Goal: Task Accomplishment & Management: Complete application form

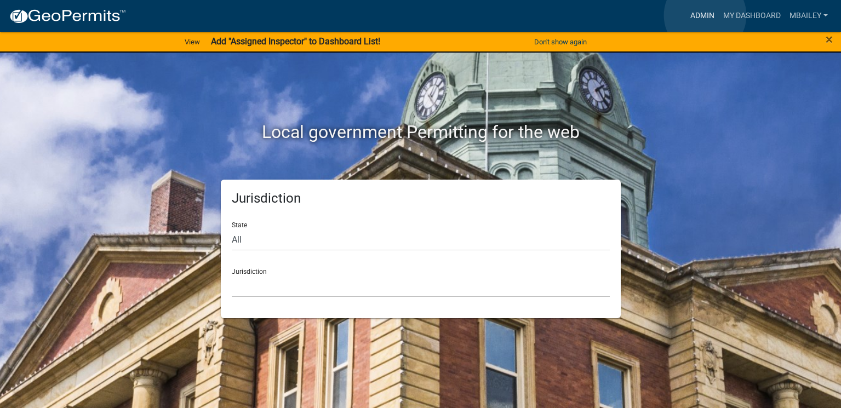
click at [705, 15] on link "Admin" at bounding box center [702, 15] width 33 height 21
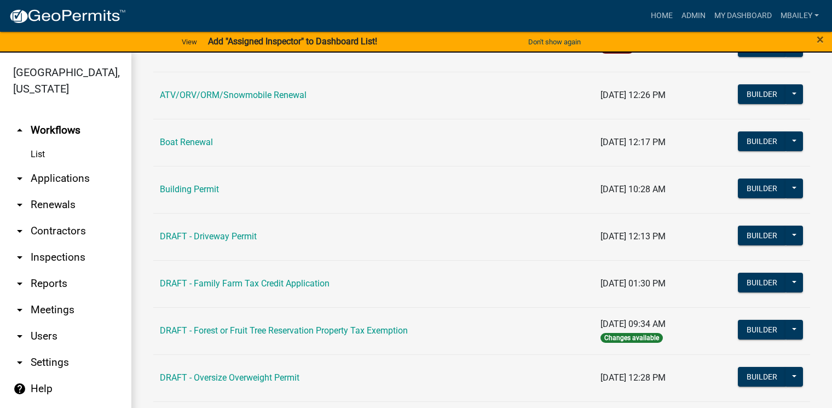
scroll to position [164, 0]
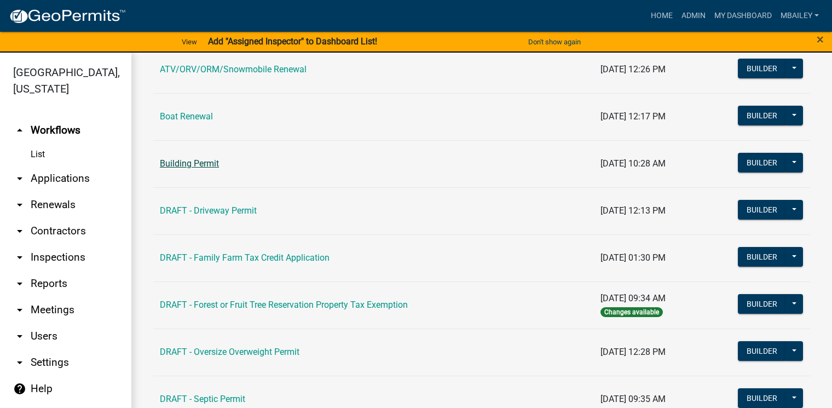
click at [210, 159] on link "Building Permit" at bounding box center [189, 163] width 59 height 10
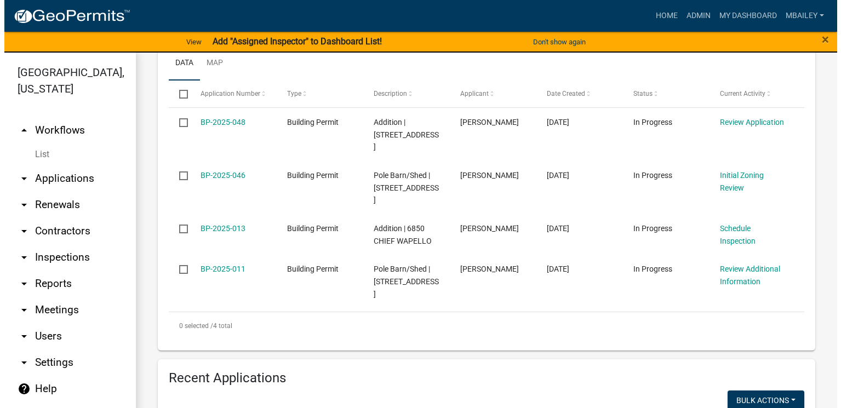
scroll to position [274, 0]
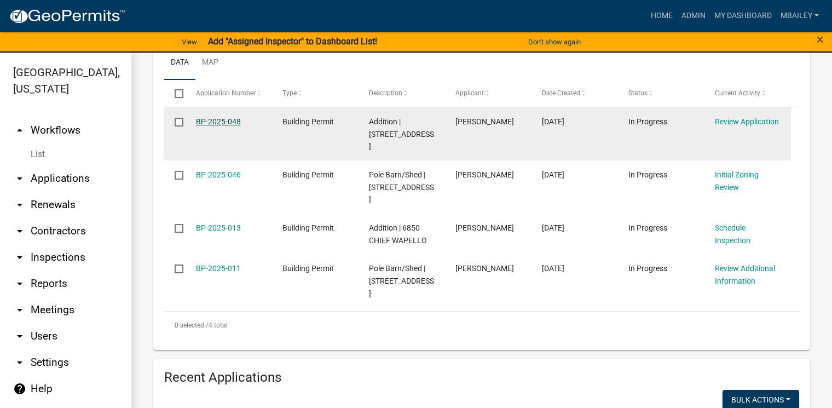
click at [216, 123] on link "BP-2025-048" at bounding box center [218, 121] width 45 height 9
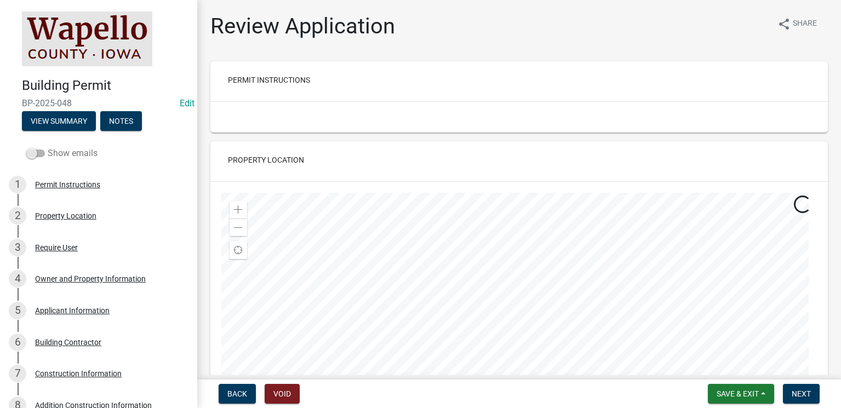
click at [37, 152] on span at bounding box center [35, 154] width 19 height 8
click at [48, 147] on input "Show emails" at bounding box center [48, 147] width 0 height 0
click at [37, 152] on span at bounding box center [35, 154] width 19 height 8
click at [48, 147] on input "Show emails" at bounding box center [48, 147] width 0 height 0
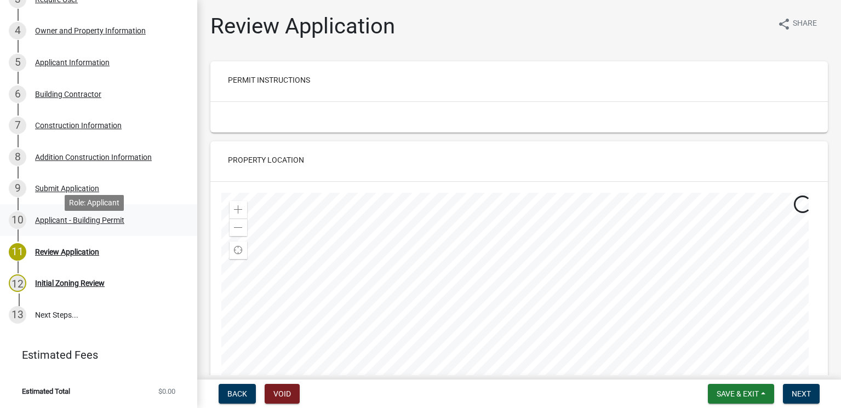
scroll to position [139, 0]
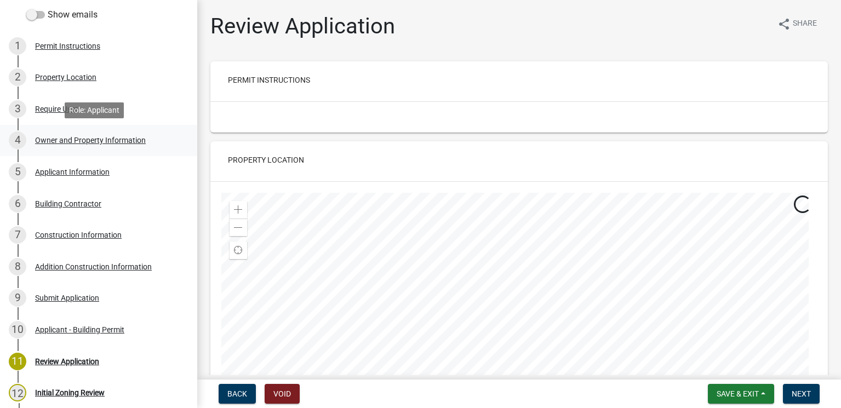
click at [67, 139] on div "Owner and Property Information" at bounding box center [90, 140] width 111 height 8
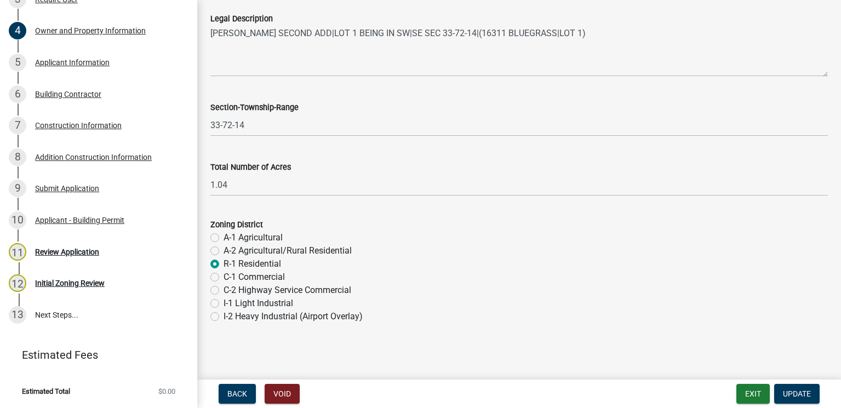
scroll to position [863, 0]
click at [62, 62] on div "Applicant Information" at bounding box center [72, 63] width 74 height 8
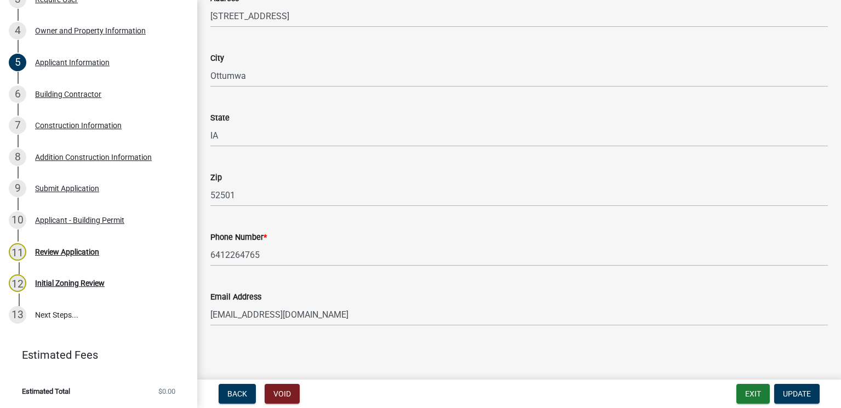
scroll to position [171, 0]
click at [74, 91] on div "Building Contractor" at bounding box center [68, 94] width 66 height 8
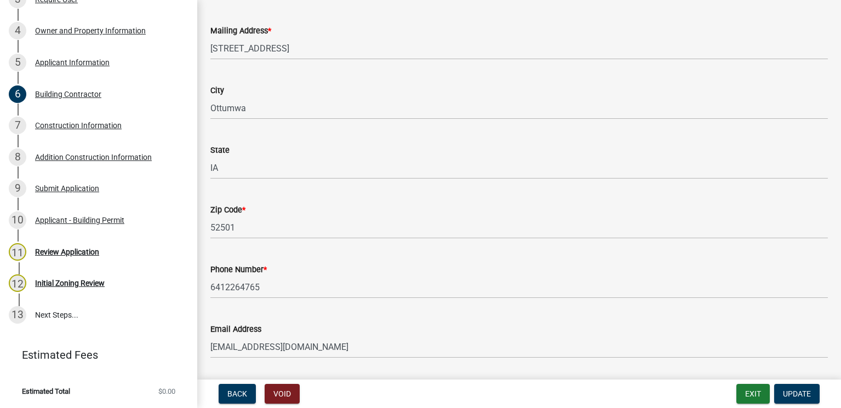
scroll to position [231, 0]
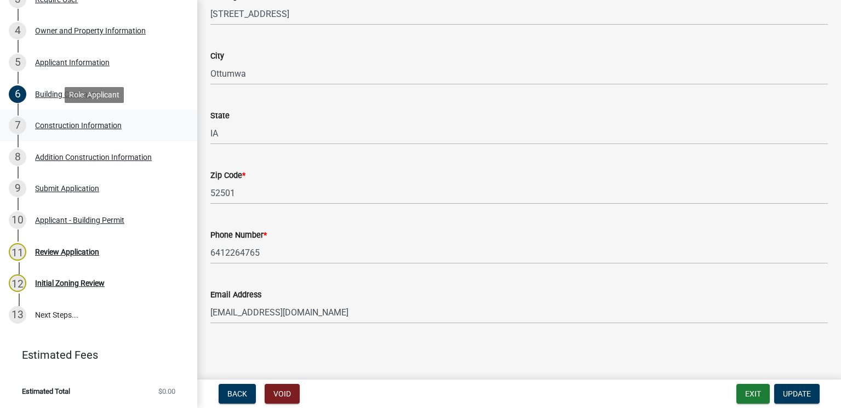
click at [87, 124] on div "Construction Information" at bounding box center [78, 126] width 87 height 8
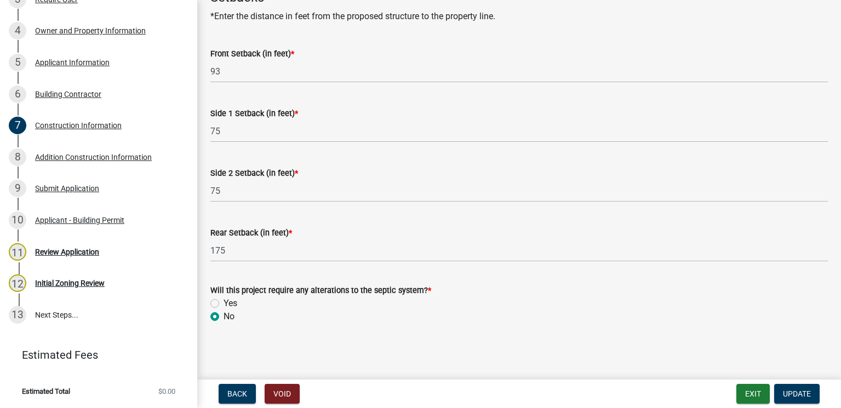
scroll to position [610, 0]
click at [119, 156] on div "Addition Construction Information" at bounding box center [93, 157] width 117 height 8
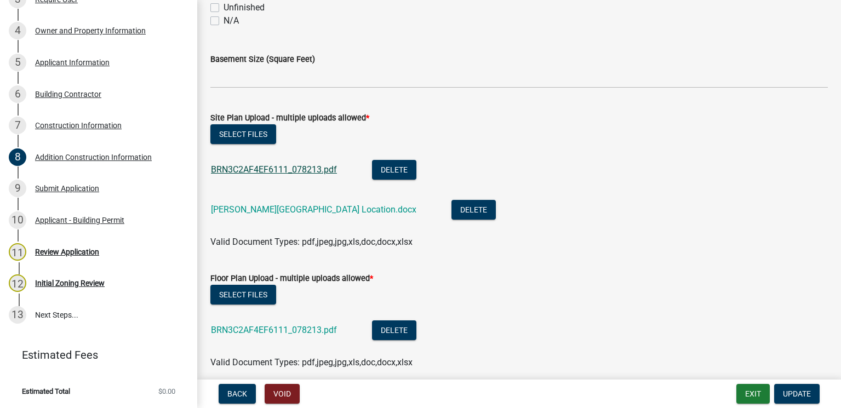
scroll to position [438, 0]
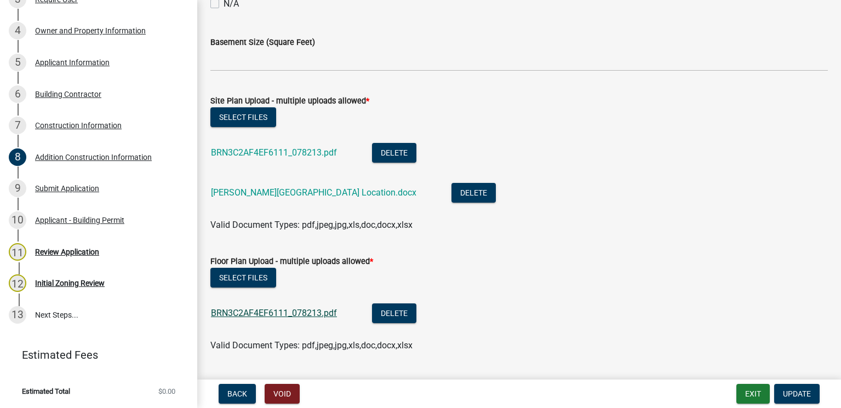
click at [271, 308] on link "BRN3C2AF4EF6111_078213.pdf" at bounding box center [274, 313] width 126 height 10
click at [302, 189] on link "[PERSON_NAME][GEOGRAPHIC_DATA] Location.docx" at bounding box center [313, 192] width 205 height 10
click at [278, 152] on link "BRN3C2AF4EF6111_078213.pdf" at bounding box center [274, 152] width 126 height 10
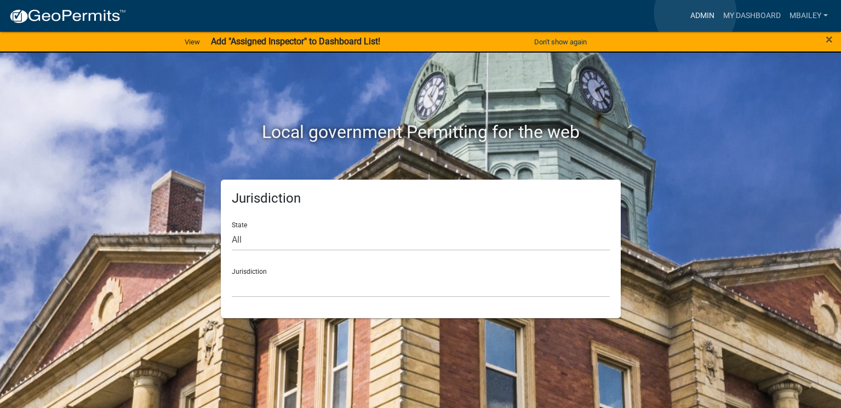
click at [695, 13] on link "Admin" at bounding box center [702, 15] width 33 height 21
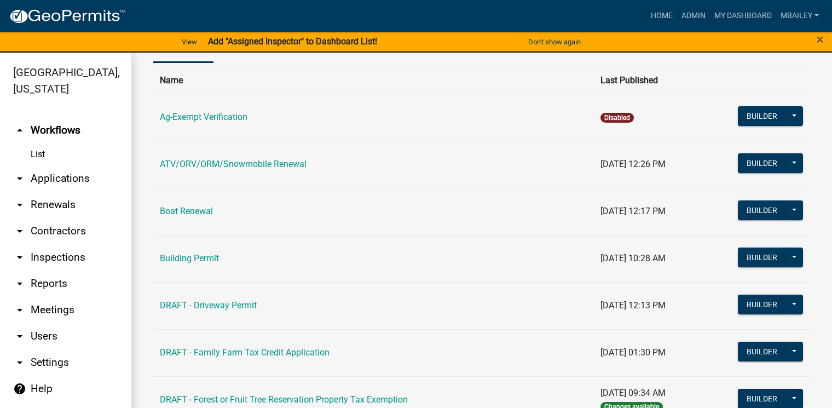
scroll to position [55, 0]
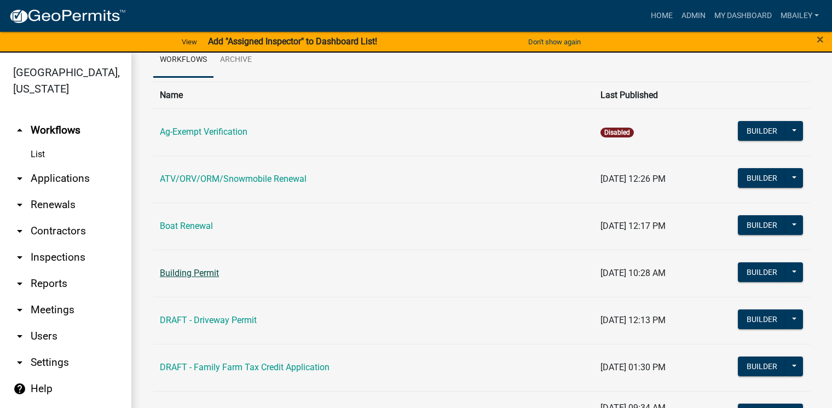
click at [200, 271] on link "Building Permit" at bounding box center [189, 273] width 59 height 10
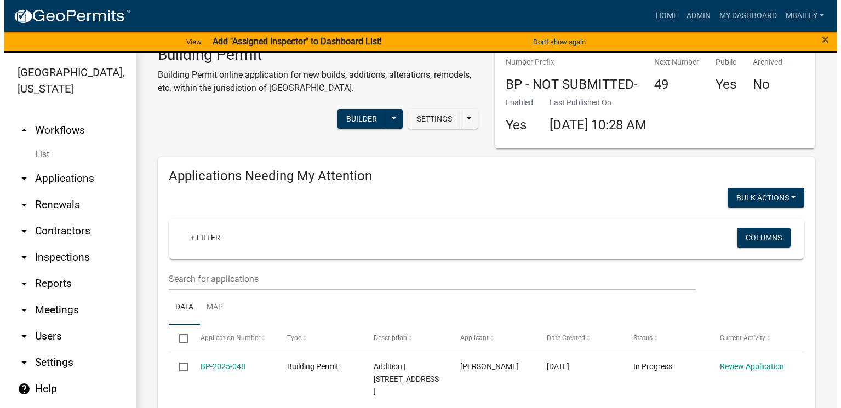
scroll to position [110, 0]
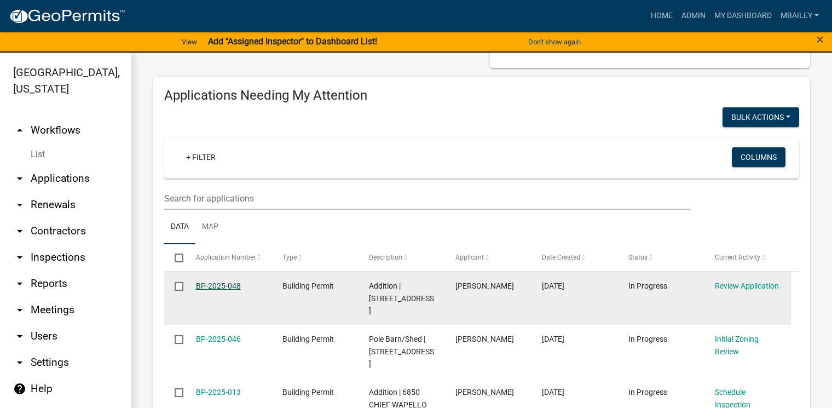
click at [223, 284] on link "BP-2025-048" at bounding box center [218, 286] width 45 height 9
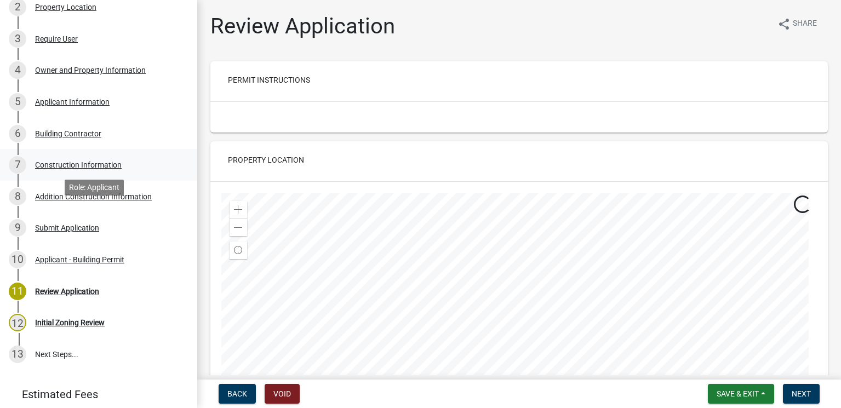
scroll to position [219, 0]
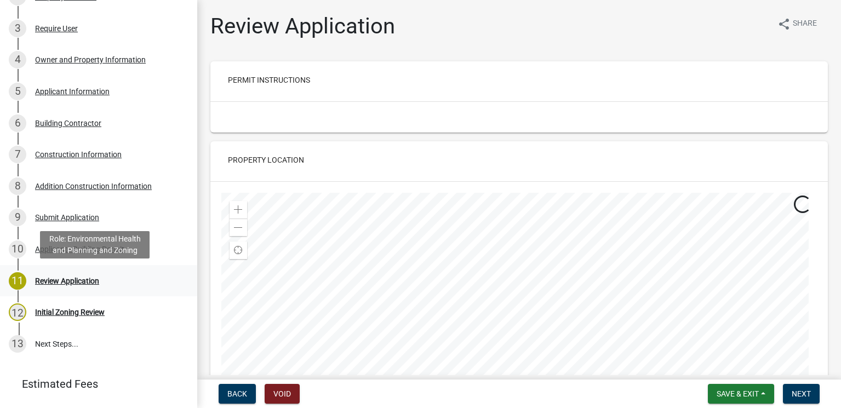
click at [71, 275] on div "11 Review Application" at bounding box center [94, 281] width 171 height 18
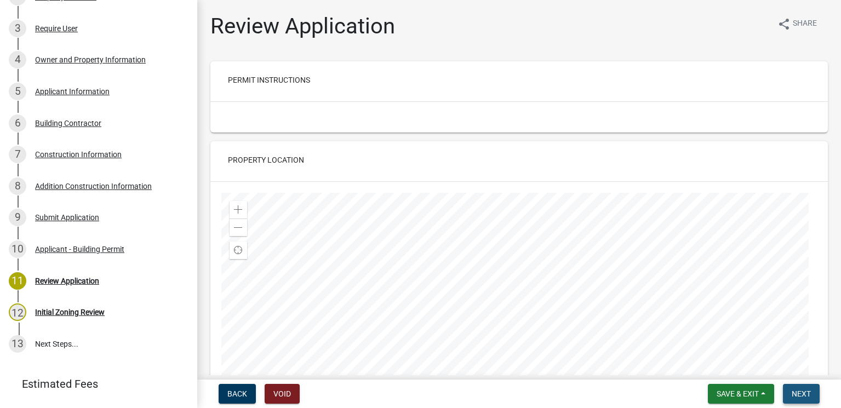
click at [804, 389] on span "Next" at bounding box center [800, 393] width 19 height 9
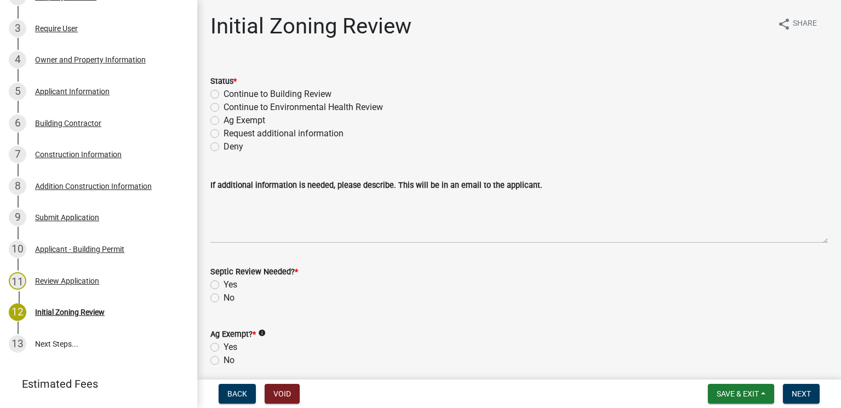
click at [223, 94] on label "Continue to Building Review" at bounding box center [277, 94] width 108 height 13
click at [223, 94] on input "Continue to Building Review" at bounding box center [226, 91] width 7 height 7
radio input "true"
click at [223, 295] on label "No" at bounding box center [228, 297] width 11 height 13
click at [223, 295] on input "No" at bounding box center [226, 294] width 7 height 7
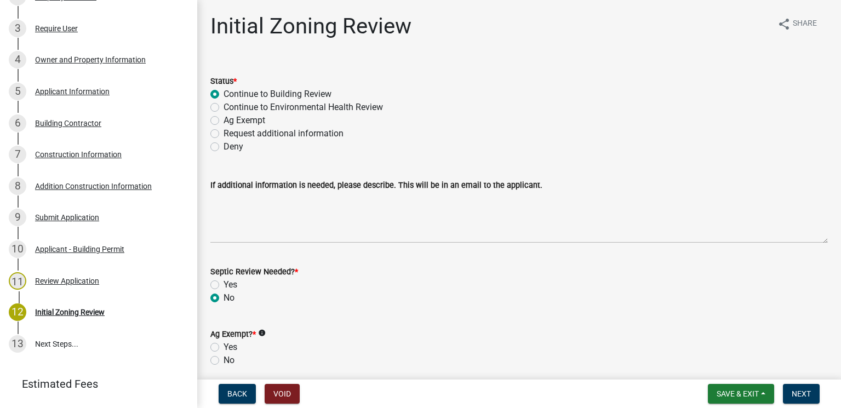
radio input "true"
click at [223, 360] on label "No" at bounding box center [228, 360] width 11 height 13
click at [223, 360] on input "No" at bounding box center [226, 357] width 7 height 7
radio input "true"
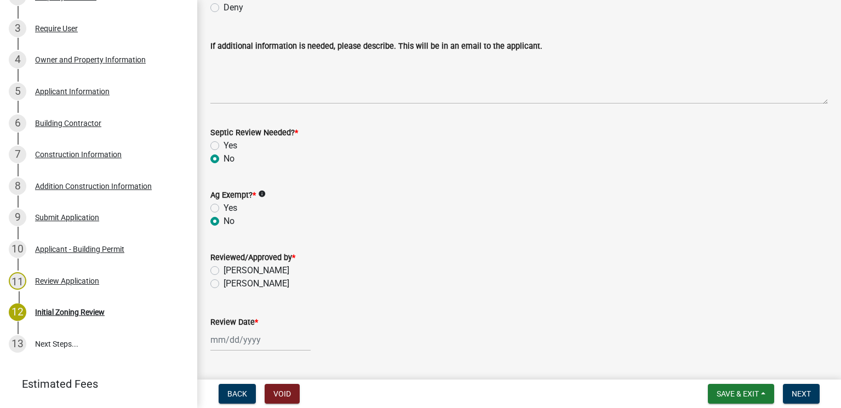
scroll to position [164, 0]
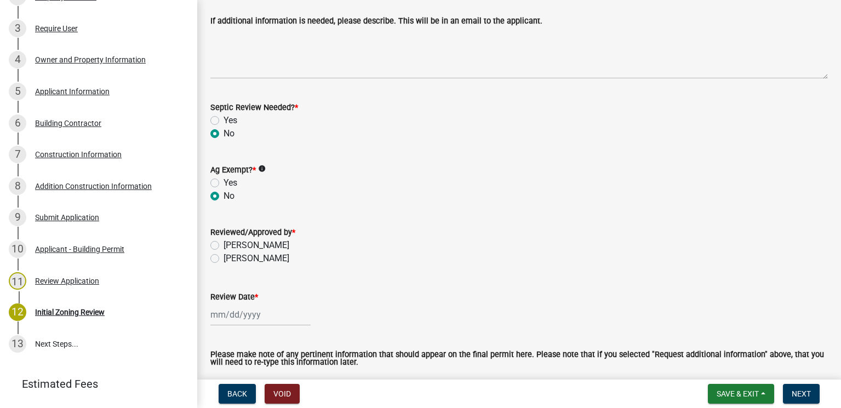
click at [223, 243] on label "Miranda Bailey" at bounding box center [256, 245] width 66 height 13
click at [223, 243] on input "Miranda Bailey" at bounding box center [226, 242] width 7 height 7
radio input "true"
select select "8"
select select "2025"
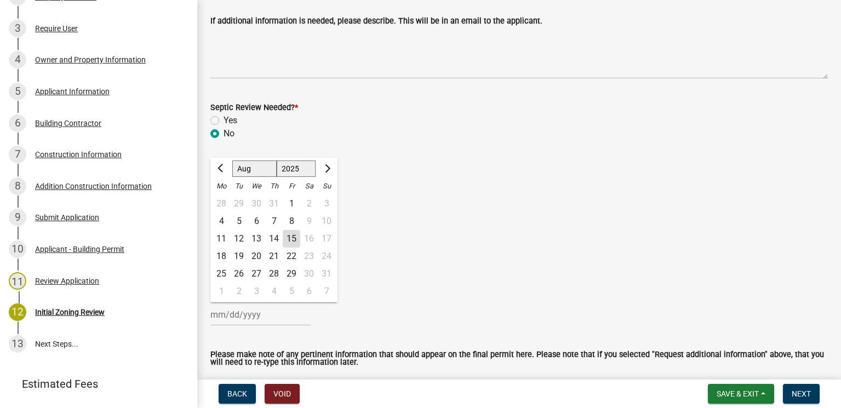
click at [237, 316] on input "Review Date *" at bounding box center [260, 314] width 100 height 22
click at [295, 238] on div "15" at bounding box center [292, 239] width 18 height 18
type input "08/15/2025"
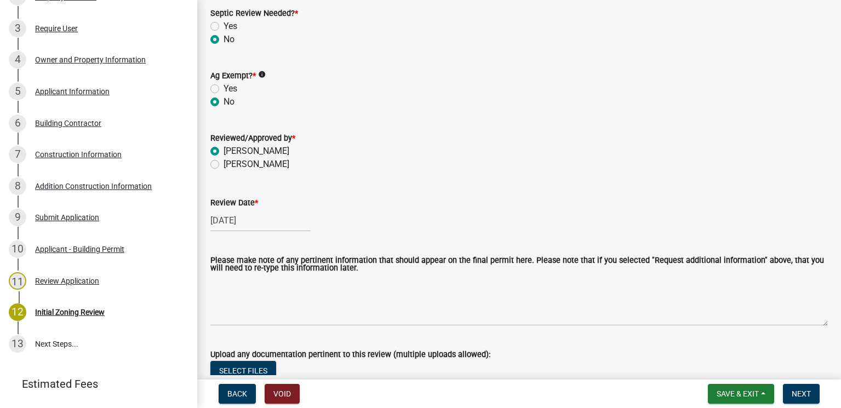
scroll to position [329, 0]
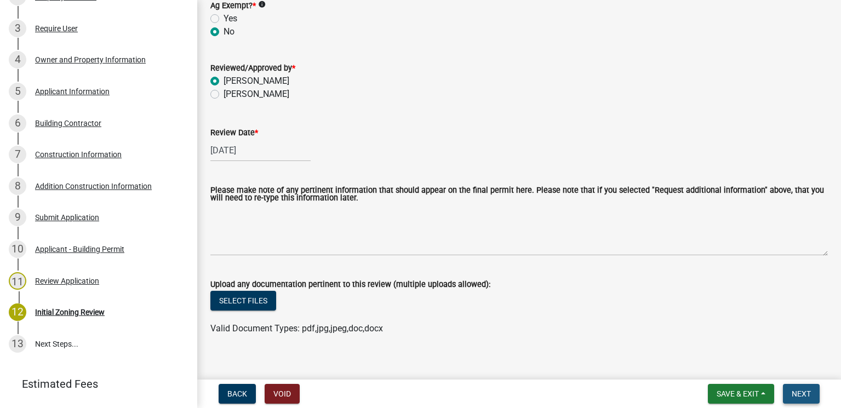
click at [809, 393] on span "Next" at bounding box center [800, 393] width 19 height 9
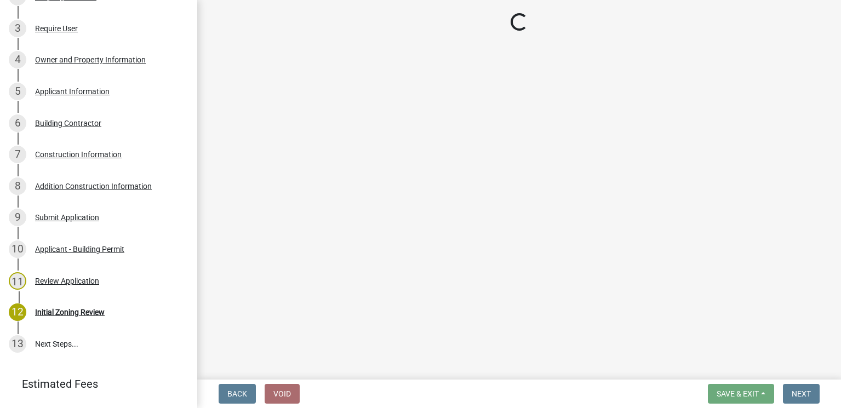
scroll to position [251, 0]
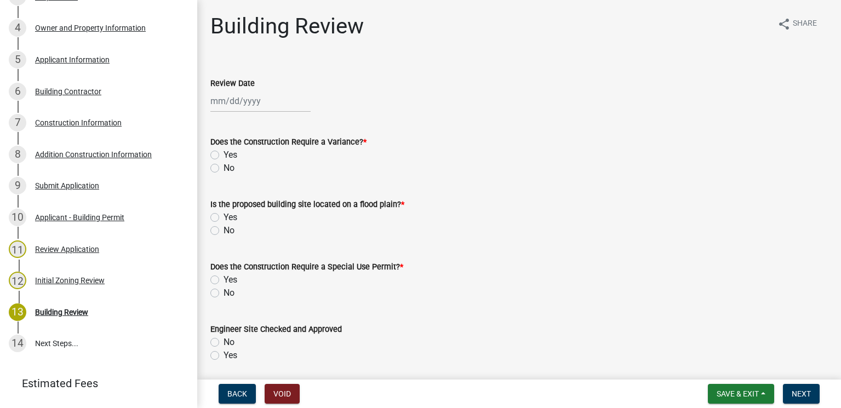
select select "8"
select select "2025"
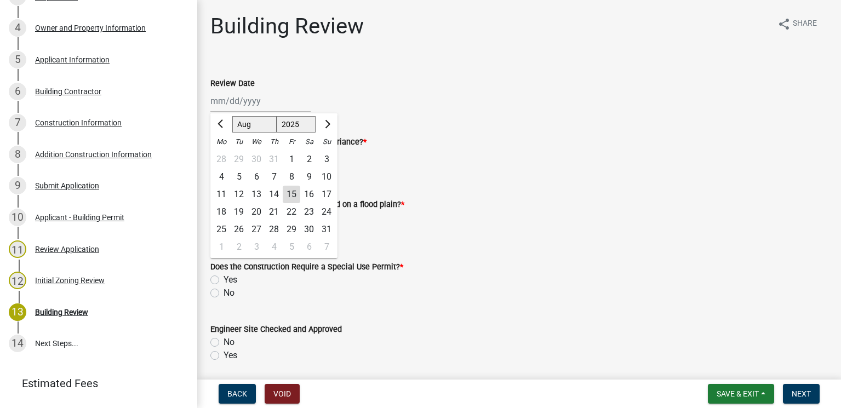
click at [261, 109] on div "Jan Feb Mar Apr May Jun Jul Aug Sep Oct Nov Dec 1525 1526 1527 1528 1529 1530 1…" at bounding box center [260, 101] width 100 height 22
click at [291, 192] on div "15" at bounding box center [292, 195] width 18 height 18
type input "08/15/2025"
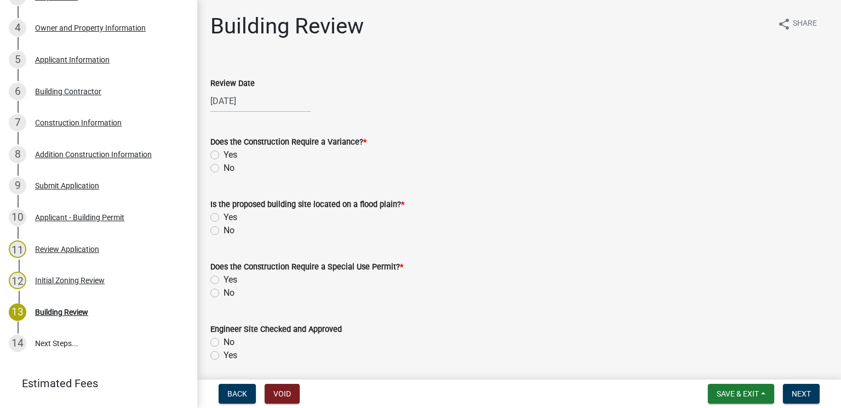
click at [223, 166] on label "No" at bounding box center [228, 168] width 11 height 13
click at [223, 166] on input "No" at bounding box center [226, 165] width 7 height 7
radio input "true"
click at [223, 229] on label "No" at bounding box center [228, 230] width 11 height 13
click at [223, 229] on input "No" at bounding box center [226, 227] width 7 height 7
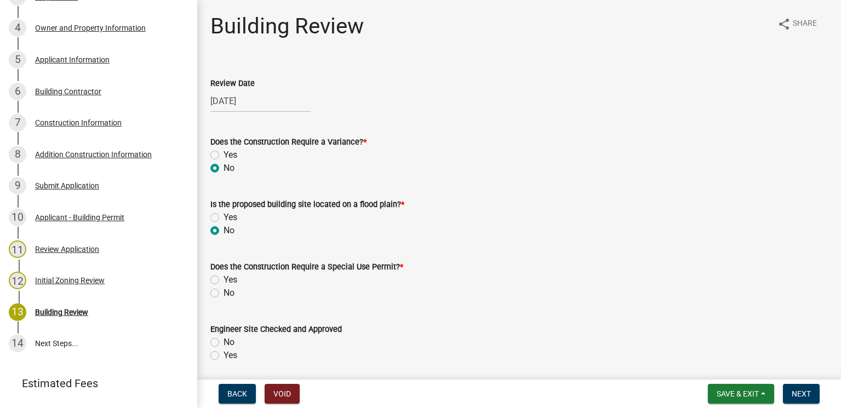
radio input "true"
click at [223, 290] on label "No" at bounding box center [228, 292] width 11 height 13
click at [223, 290] on input "No" at bounding box center [226, 289] width 7 height 7
radio input "true"
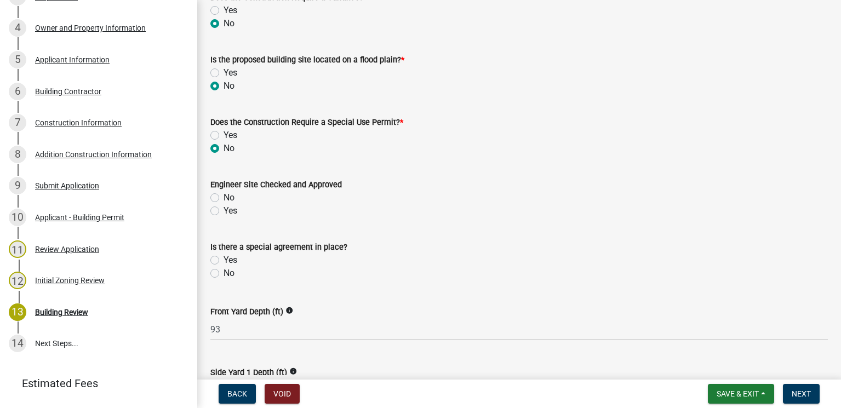
scroll to position [164, 0]
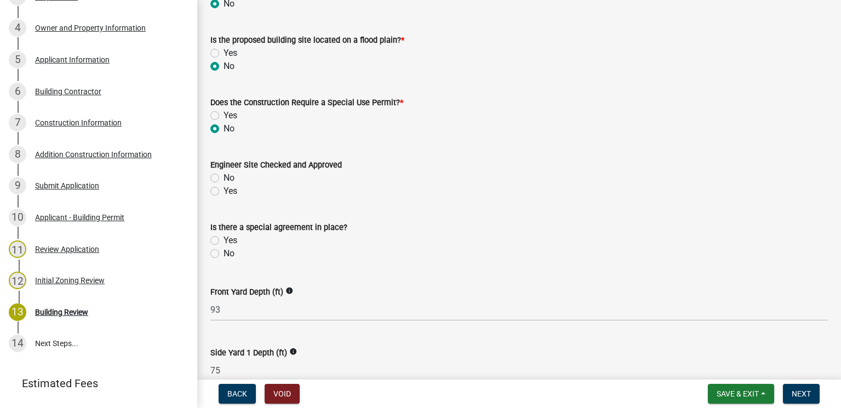
click at [223, 190] on label "Yes" at bounding box center [230, 191] width 14 height 13
click at [223, 190] on input "Yes" at bounding box center [226, 188] width 7 height 7
radio input "true"
click at [223, 253] on label "No" at bounding box center [228, 253] width 11 height 13
click at [223, 253] on input "No" at bounding box center [226, 250] width 7 height 7
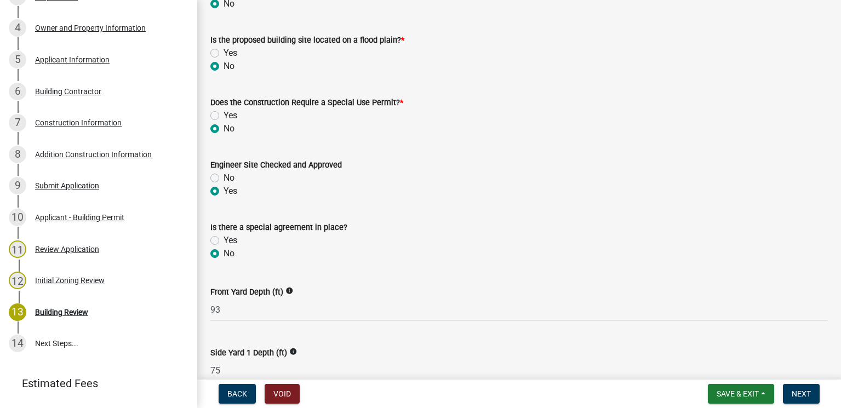
radio input "true"
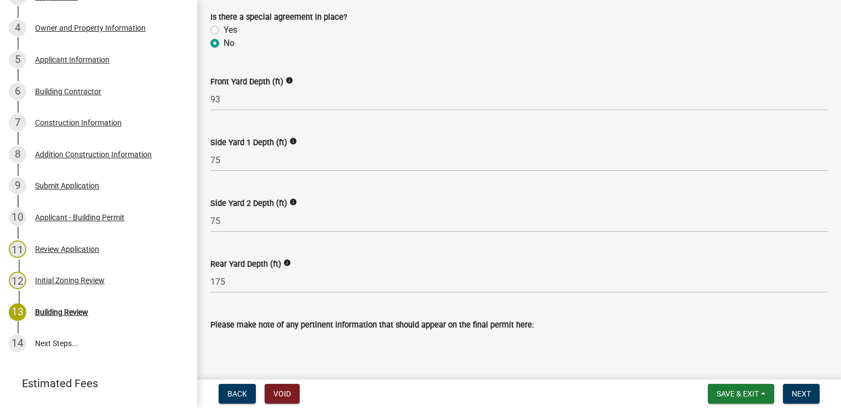
scroll to position [438, 0]
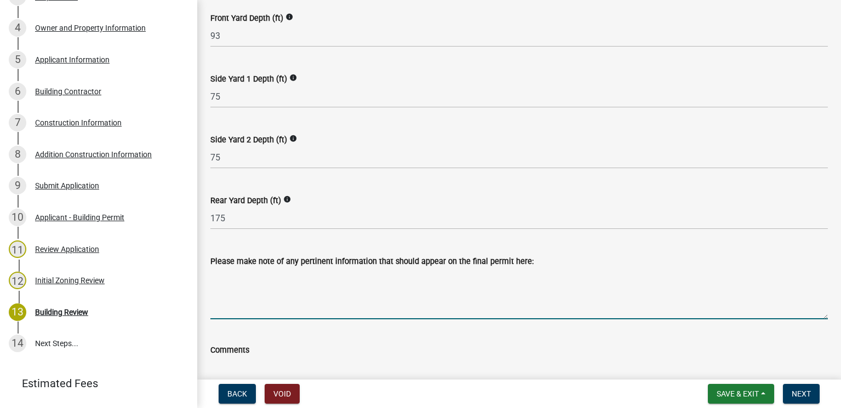
click at [231, 276] on textarea "Please make note of any pertinent information that should appear on the final p…" at bounding box center [518, 293] width 617 height 51
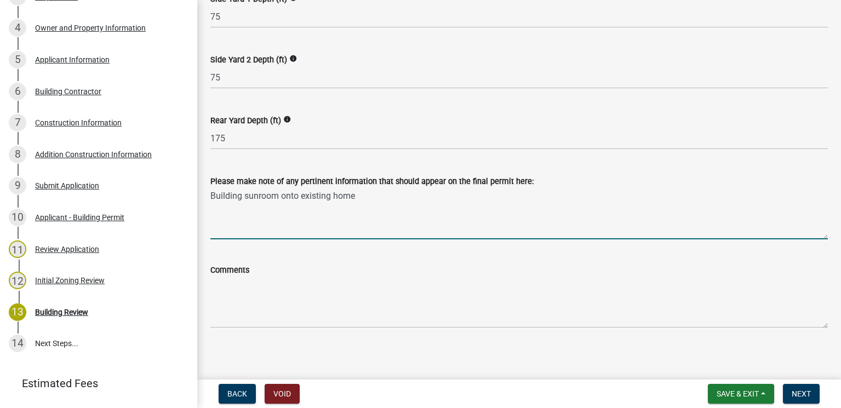
scroll to position [522, 0]
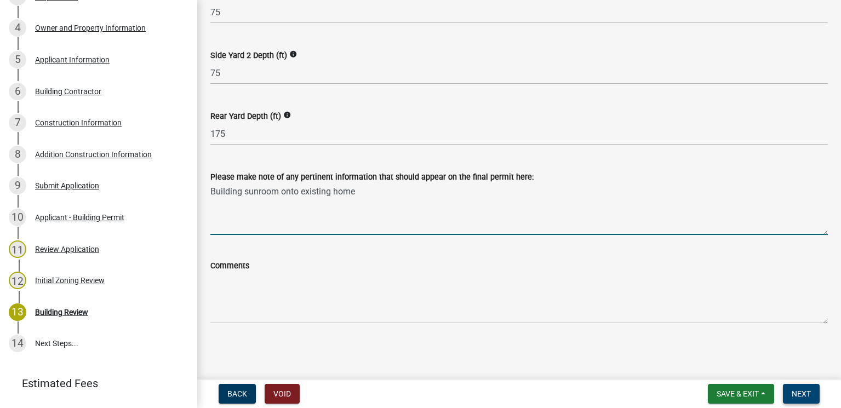
type textarea "Building sunroom onto existing home"
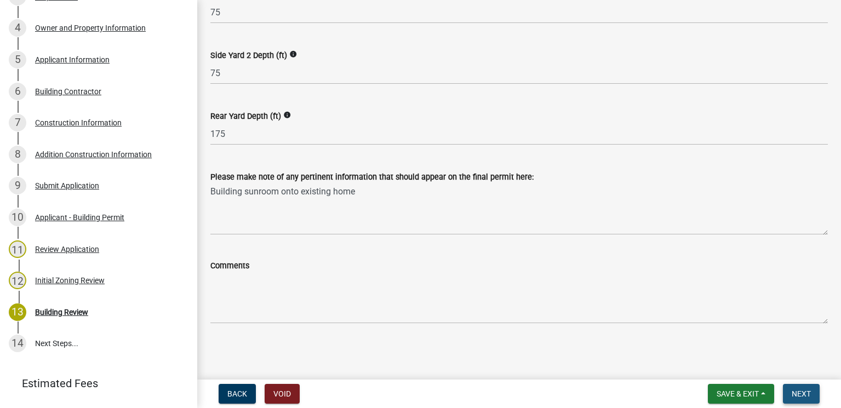
click at [800, 389] on span "Next" at bounding box center [800, 393] width 19 height 9
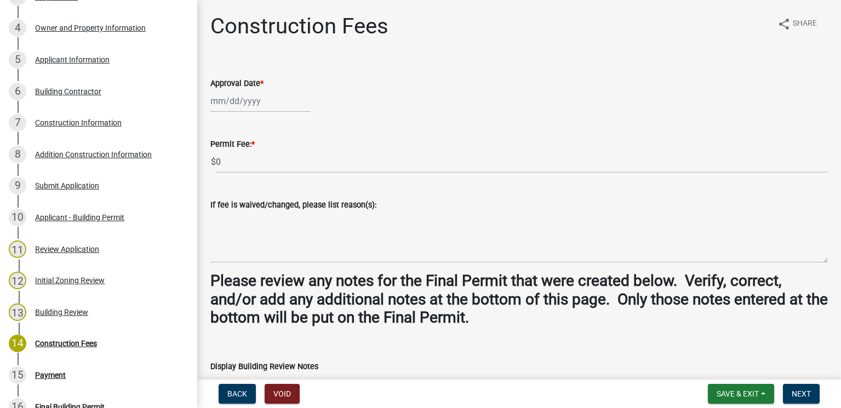
scroll to position [440, 0]
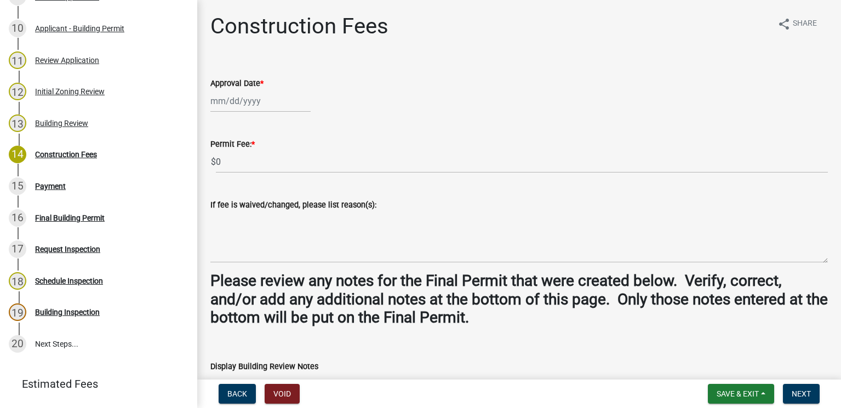
click at [265, 100] on div at bounding box center [260, 101] width 100 height 22
select select "8"
select select "2025"
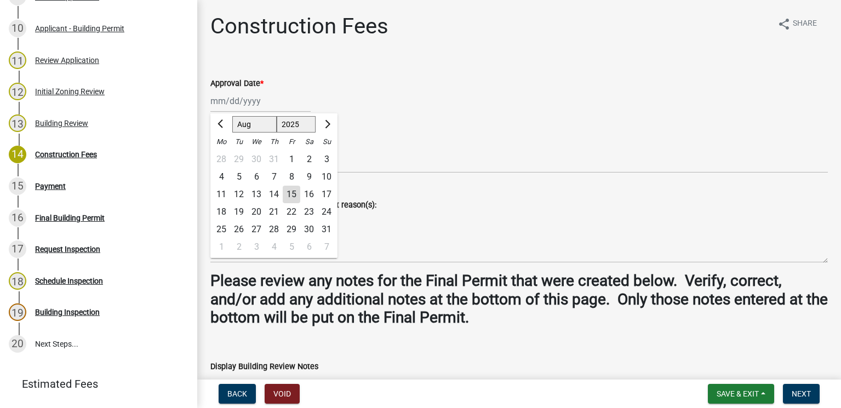
click at [291, 186] on div "15" at bounding box center [292, 195] width 18 height 18
type input "08/15/2025"
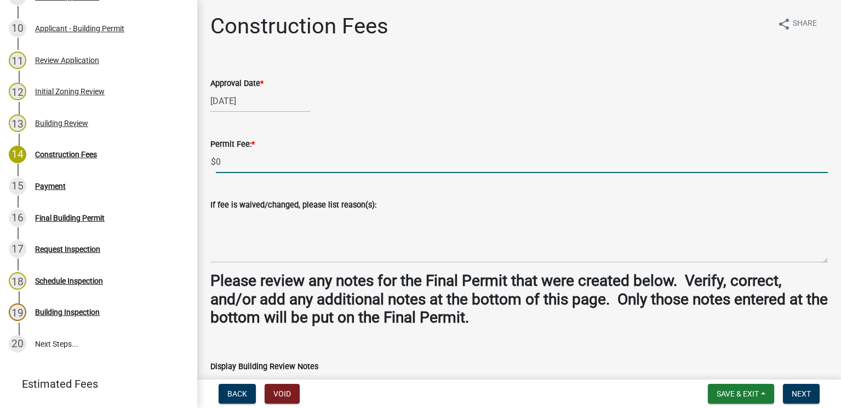
click at [243, 165] on input "0" at bounding box center [522, 162] width 612 height 22
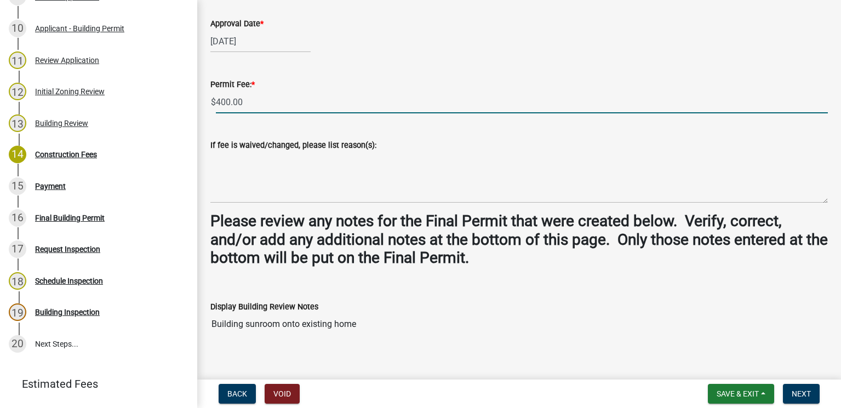
scroll to position [164, 0]
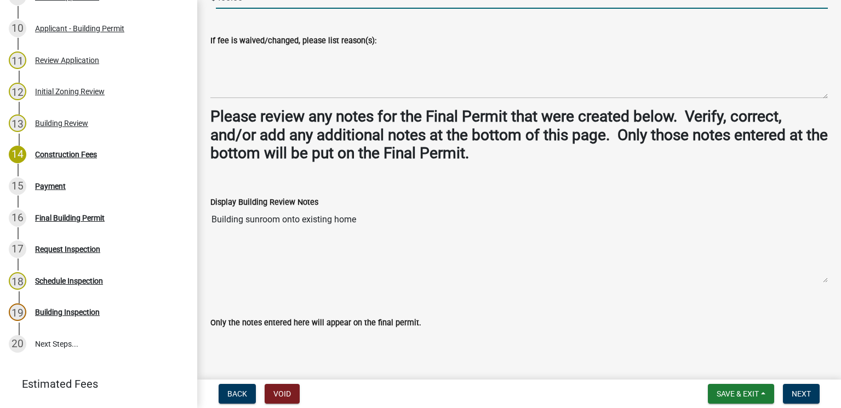
type input "400.00"
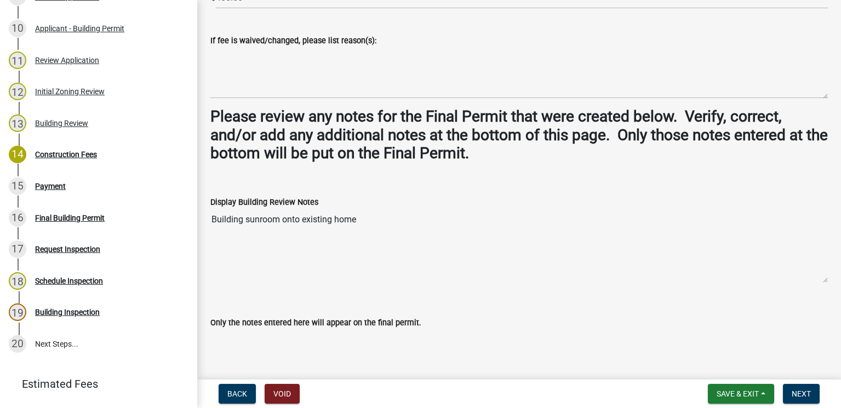
click at [231, 241] on textarea "Building sunroom onto existing home" at bounding box center [518, 246] width 617 height 74
drag, startPoint x: 215, startPoint y: 217, endPoint x: 378, endPoint y: 213, distance: 163.8
click at [378, 213] on textarea "Building sunroom onto existing home" at bounding box center [518, 246] width 617 height 74
click at [380, 220] on textarea "Building sunroom onto existing home" at bounding box center [518, 246] width 617 height 74
drag, startPoint x: 212, startPoint y: 219, endPoint x: 394, endPoint y: 217, distance: 182.4
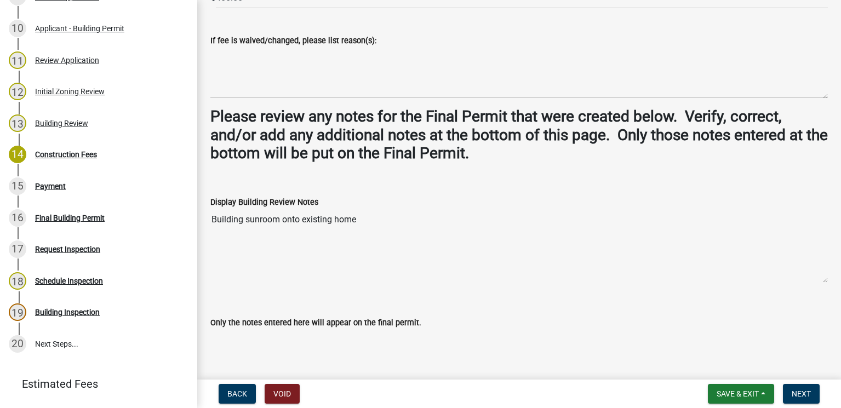
click at [394, 217] on textarea "Building sunroom onto existing home" at bounding box center [518, 246] width 617 height 74
click at [228, 336] on textarea "Only the notes entered here will appear on the final permit." at bounding box center [518, 354] width 617 height 51
paste textarea "Building sunroom onto existing home"
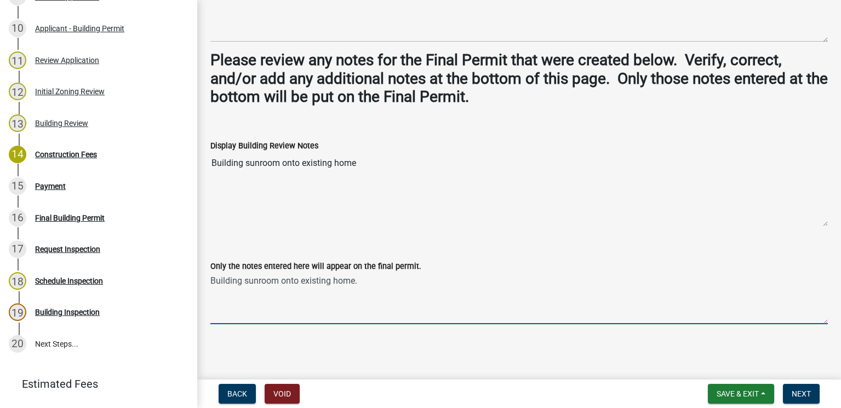
scroll to position [221, 0]
type textarea "Building sunroom onto existing home."
click at [800, 389] on span "Next" at bounding box center [800, 393] width 19 height 9
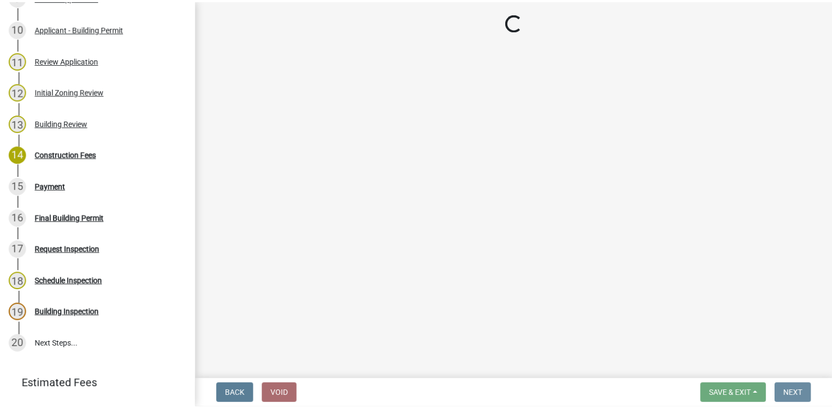
scroll to position [0, 0]
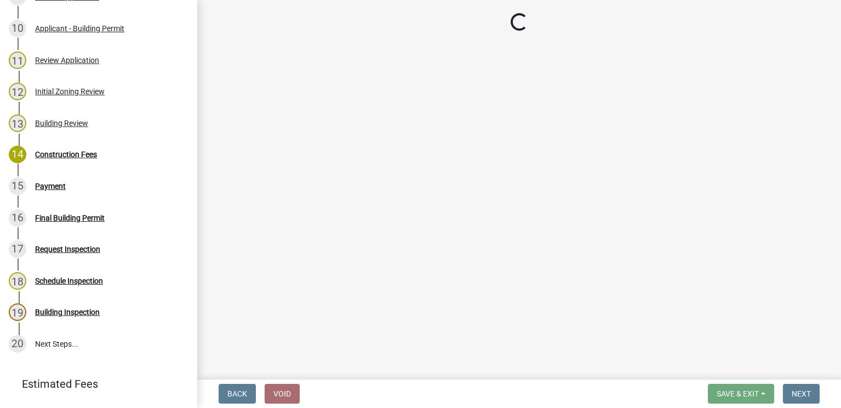
select select "3: 3"
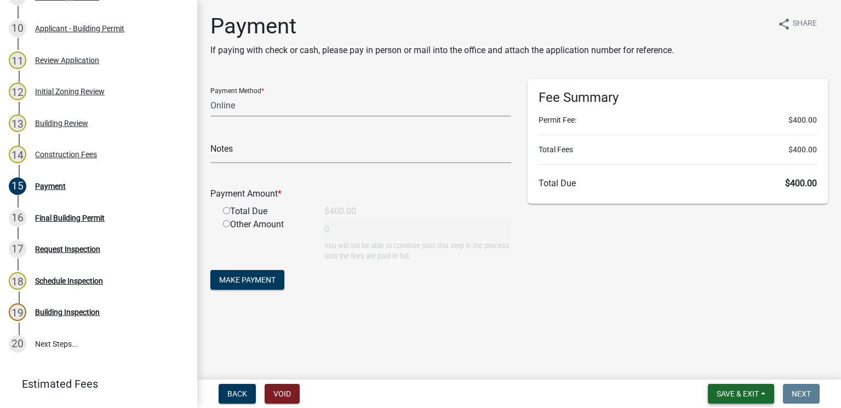
click at [745, 388] on button "Save & Exit" at bounding box center [741, 394] width 66 height 20
click at [732, 363] on button "Save & Exit" at bounding box center [730, 365] width 88 height 26
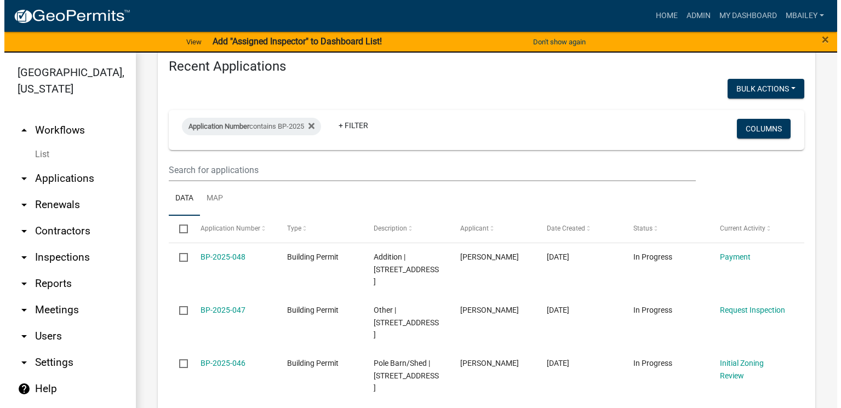
scroll to position [548, 0]
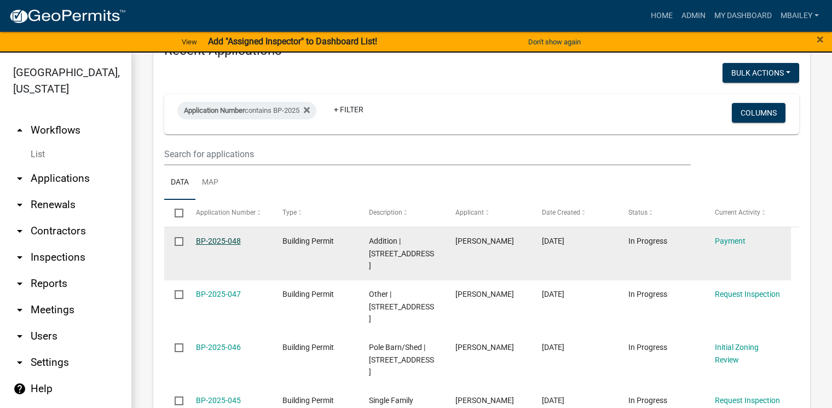
click at [228, 240] on link "BP-2025-048" at bounding box center [218, 241] width 45 height 9
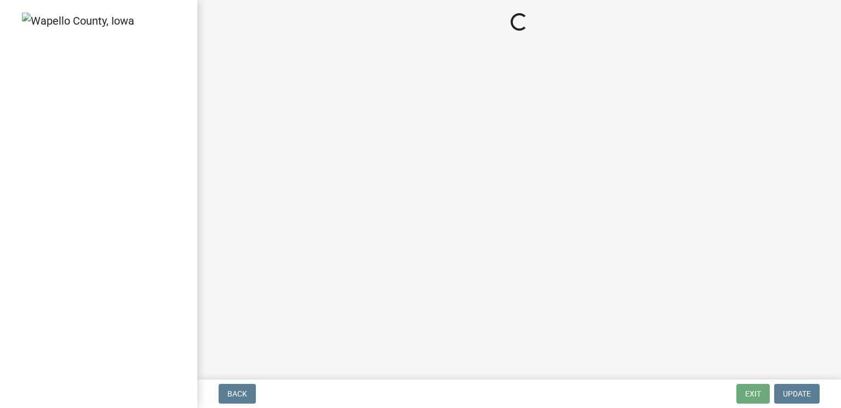
select select "3: 3"
